Goal: Navigation & Orientation: Understand site structure

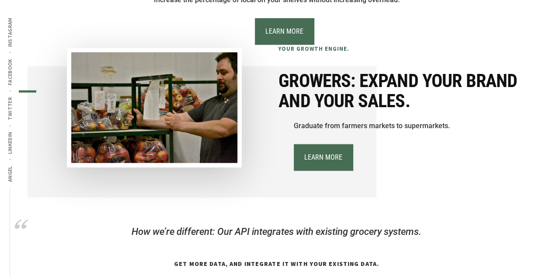
scroll to position [860, 0]
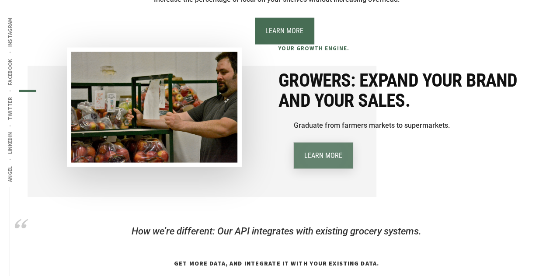
click at [326, 165] on link "Learn More" at bounding box center [323, 156] width 59 height 26
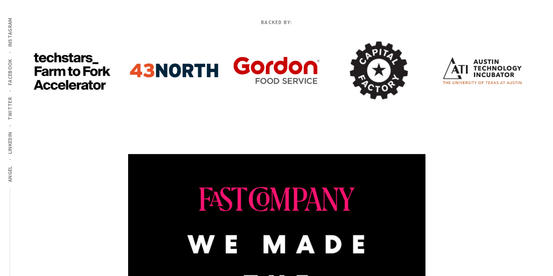
scroll to position [0, 0]
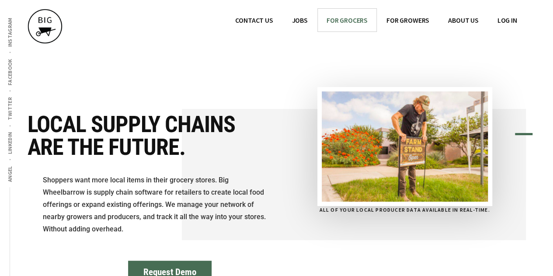
click at [352, 22] on span "FOR GROCERS" at bounding box center [347, 20] width 41 height 9
click at [411, 20] on span "FOR GROWERS" at bounding box center [408, 20] width 43 height 9
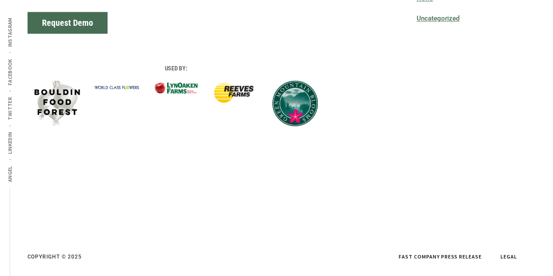
scroll to position [734, 0]
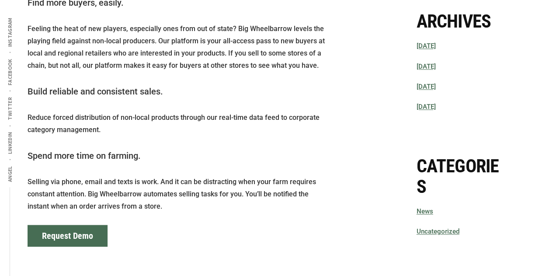
scroll to position [510, 0]
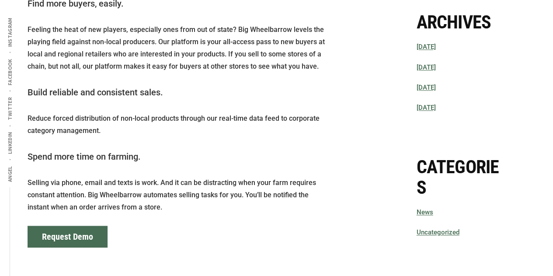
click at [429, 236] on li "Uncategorized" at bounding box center [460, 232] width 87 height 11
click at [425, 232] on link "Uncategorized" at bounding box center [438, 232] width 43 height 8
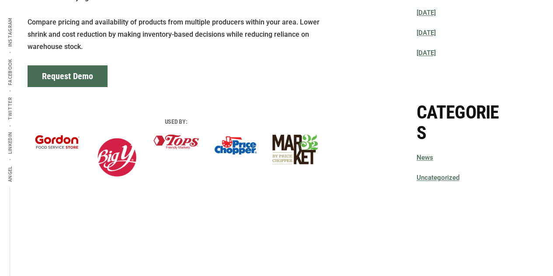
scroll to position [618, 0]
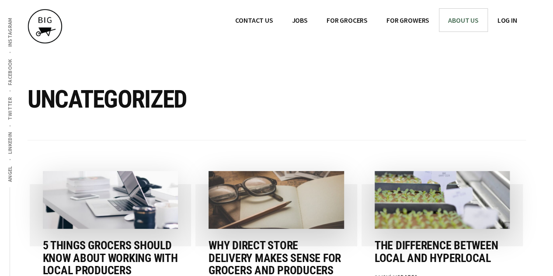
click at [459, 21] on span "ABOUT US" at bounding box center [463, 20] width 31 height 9
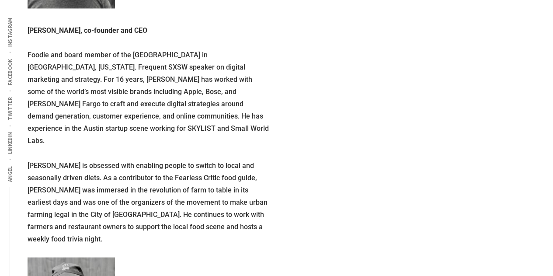
scroll to position [682, 0]
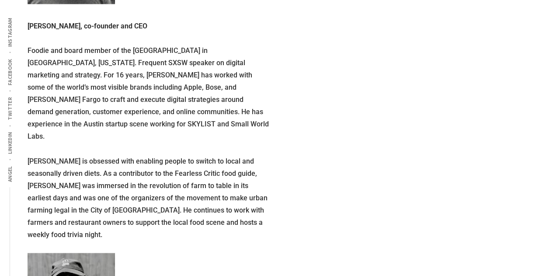
click at [150, 52] on p "Foodie and board member of the Springdale Farm Education Center in Austin, Texa…" at bounding box center [149, 94] width 242 height 98
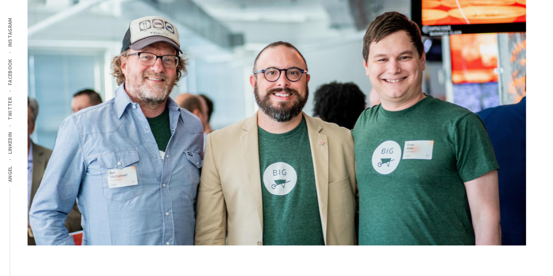
scroll to position [0, 0]
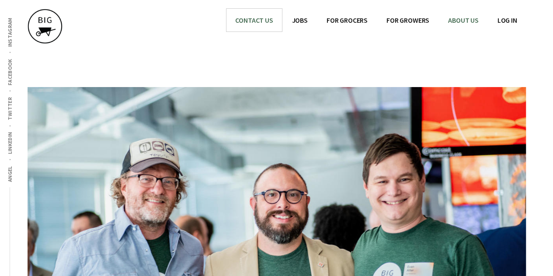
click at [251, 16] on span "CONTACT US" at bounding box center [254, 20] width 38 height 9
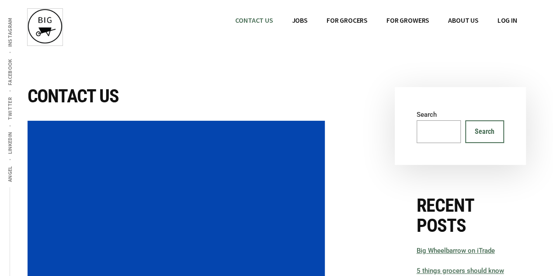
click at [53, 16] on img at bounding box center [45, 26] width 35 height 35
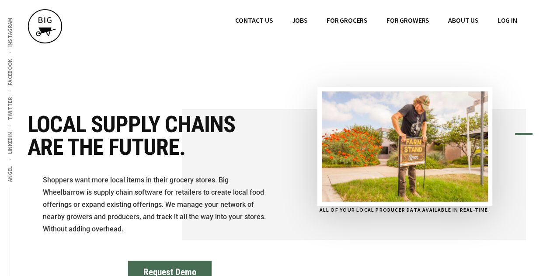
click at [268, 161] on div "Local supply chains are the future. Shoppers want more local items in their gro…" at bounding box center [149, 167] width 242 height 161
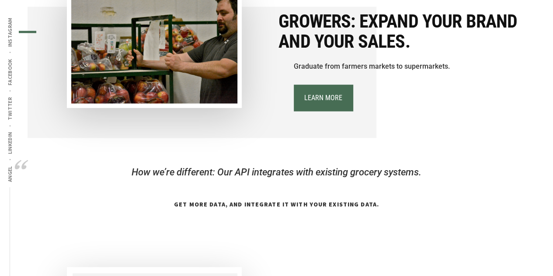
scroll to position [915, 0]
